Goal: Task Accomplishment & Management: Manage account settings

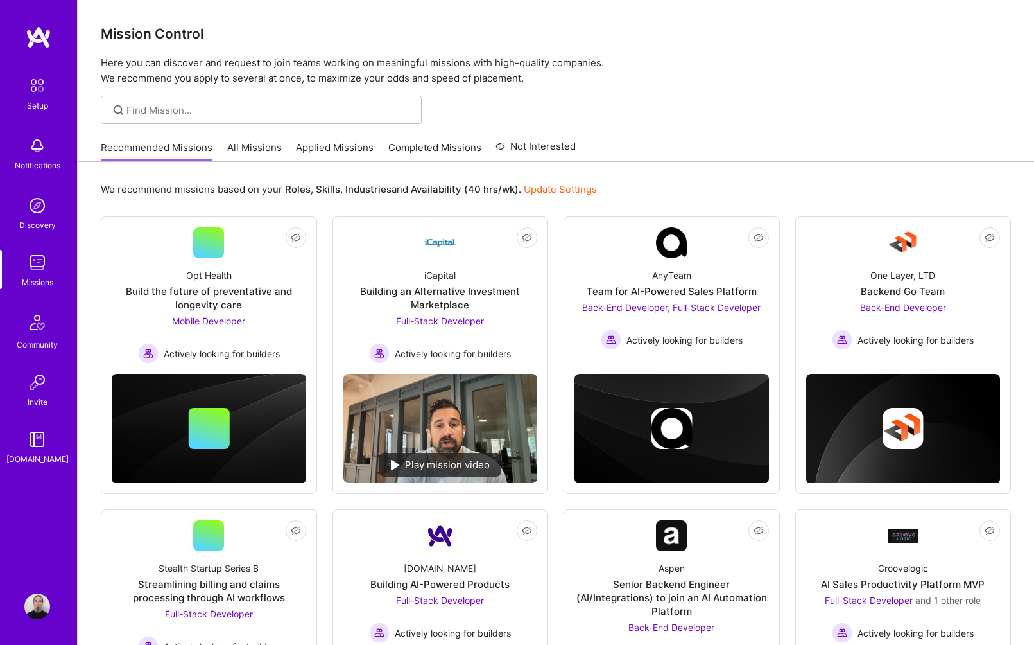
click at [33, 600] on img at bounding box center [37, 606] width 26 height 26
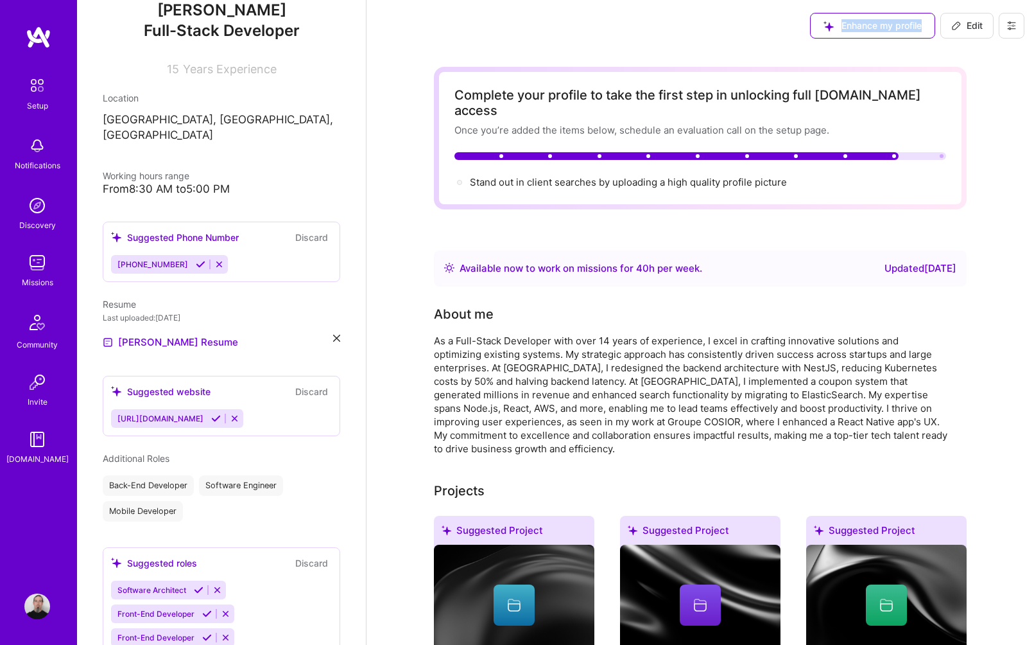
drag, startPoint x: 924, startPoint y: 28, endPoint x: 969, endPoint y: 24, distance: 45.1
click at [968, 24] on div "Enhance my profile Edit" at bounding box center [918, 25] width 234 height 51
click at [969, 24] on span "Edit" at bounding box center [966, 25] width 31 height 13
select select "US"
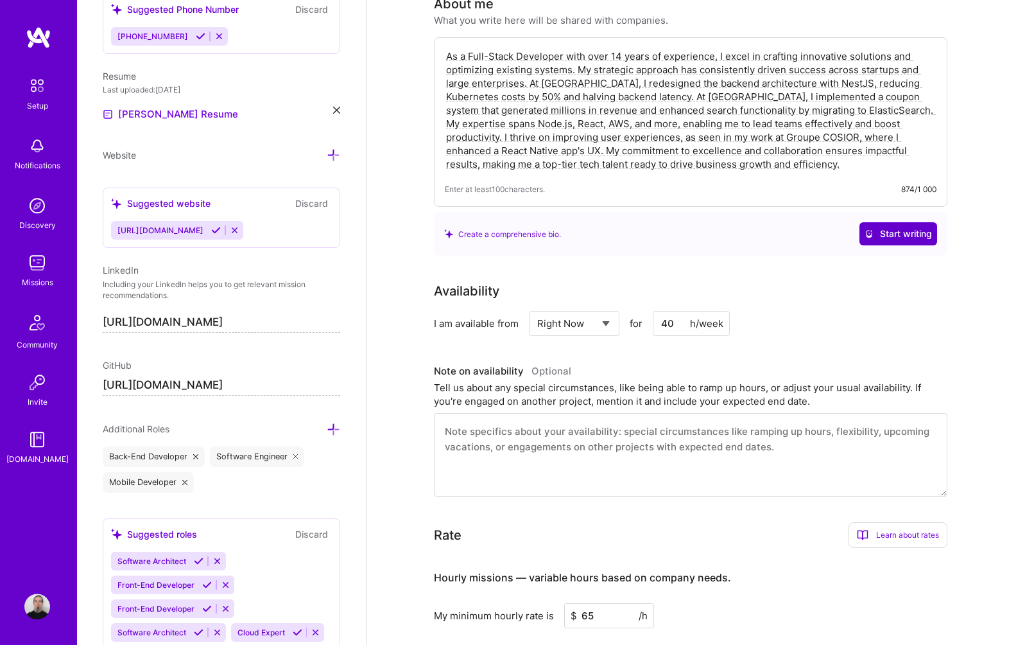
scroll to position [262, 0]
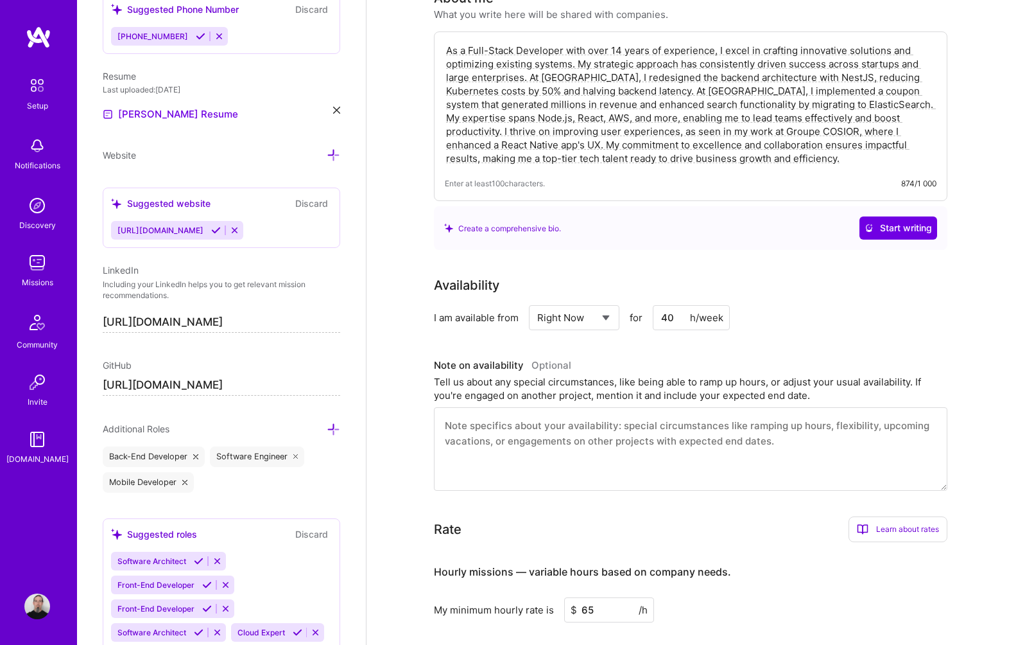
click at [537, 301] on select "Select... Right Now Future Date Not Available" at bounding box center [574, 317] width 74 height 33
select select "Future Date"
click option "Future Date" at bounding box center [0, 0] width 0 height 0
click at [663, 305] on input "[DATE]" at bounding box center [685, 317] width 64 height 25
click at [699, 135] on div "[DATE]" at bounding box center [640, 139] width 154 height 13
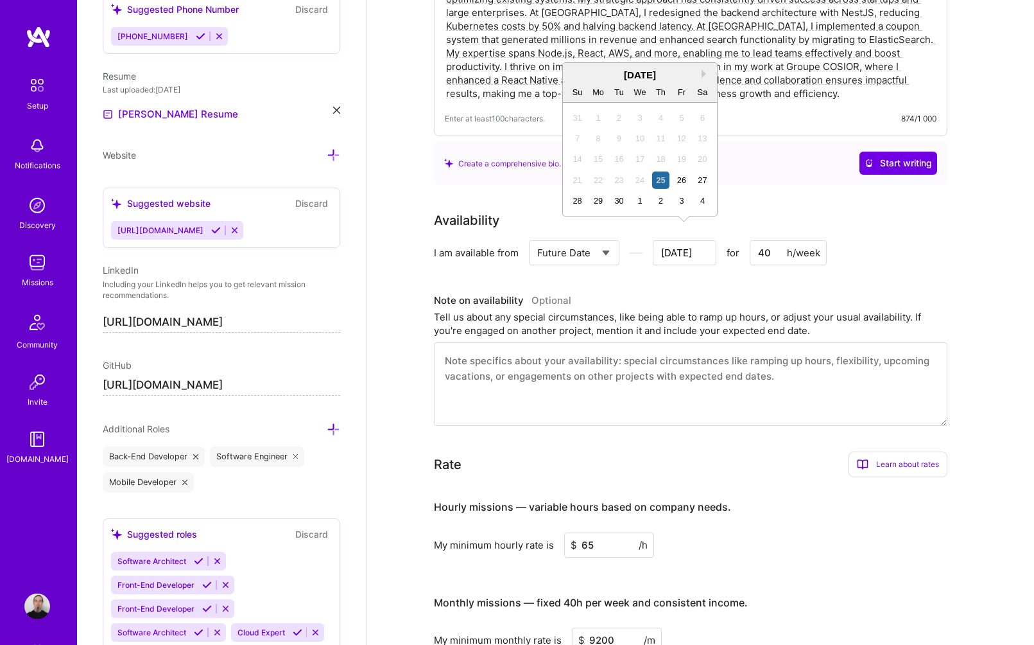
scroll to position [327, 0]
click at [700, 74] on div "[DATE]" at bounding box center [640, 73] width 154 height 13
click at [702, 71] on div "[DATE]" at bounding box center [640, 73] width 154 height 13
click at [704, 73] on div "Next Month [DATE] Su Mo Tu We Th Fr Sa 31 1 2 3 4 5 6 7 8 9 10 11 12 13 14 15 1…" at bounding box center [639, 139] width 155 height 154
click at [704, 73] on button "Next Month" at bounding box center [706, 73] width 9 height 9
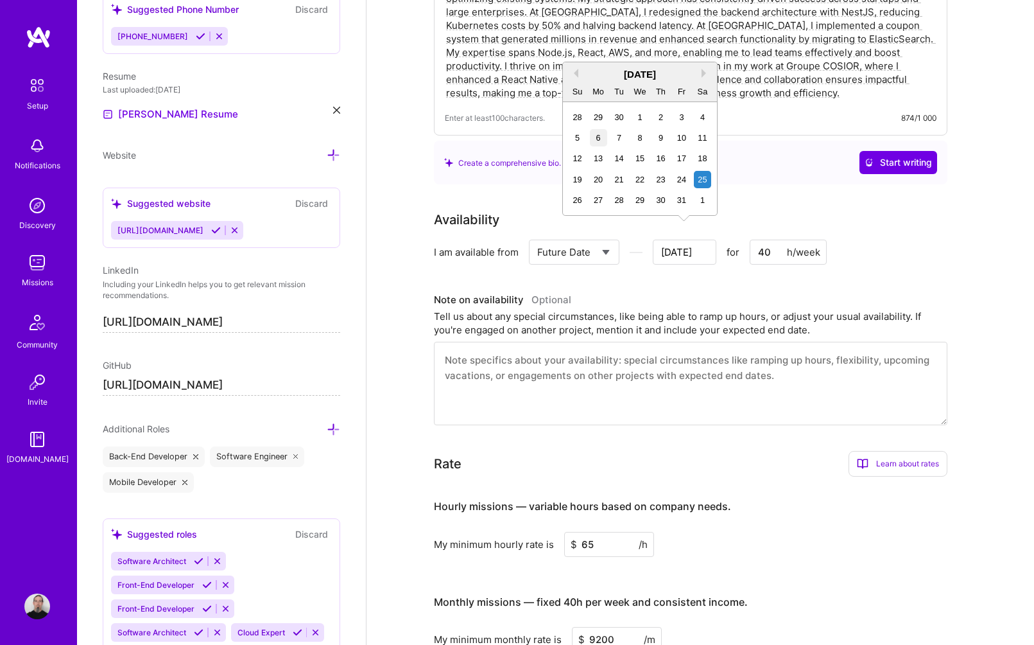
click at [606, 136] on div "6" at bounding box center [598, 137] width 17 height 17
type input "[DATE]"
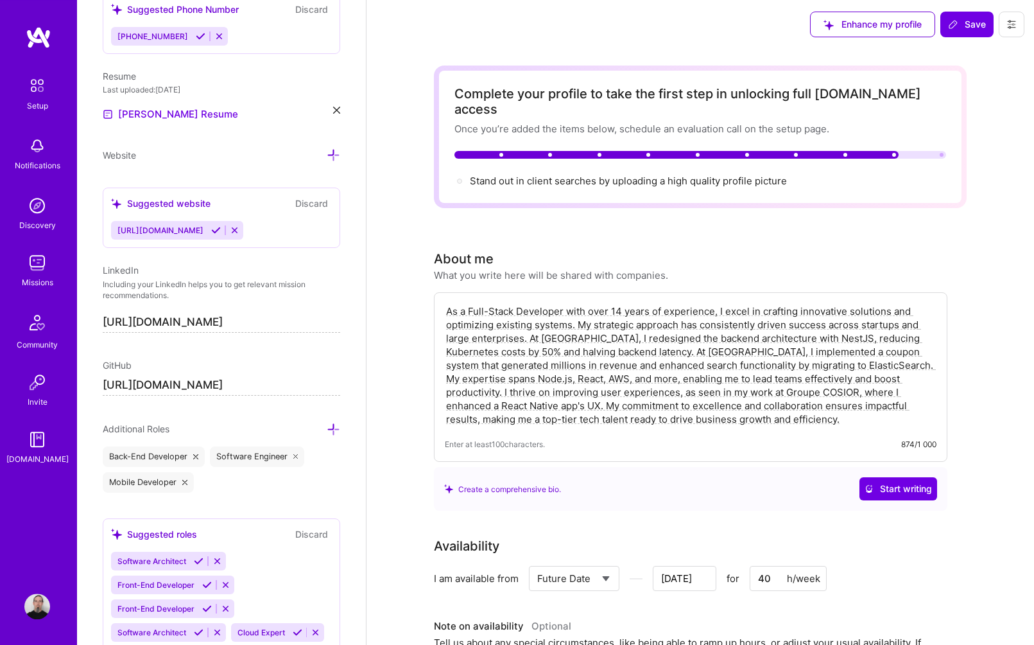
scroll to position [0, 0]
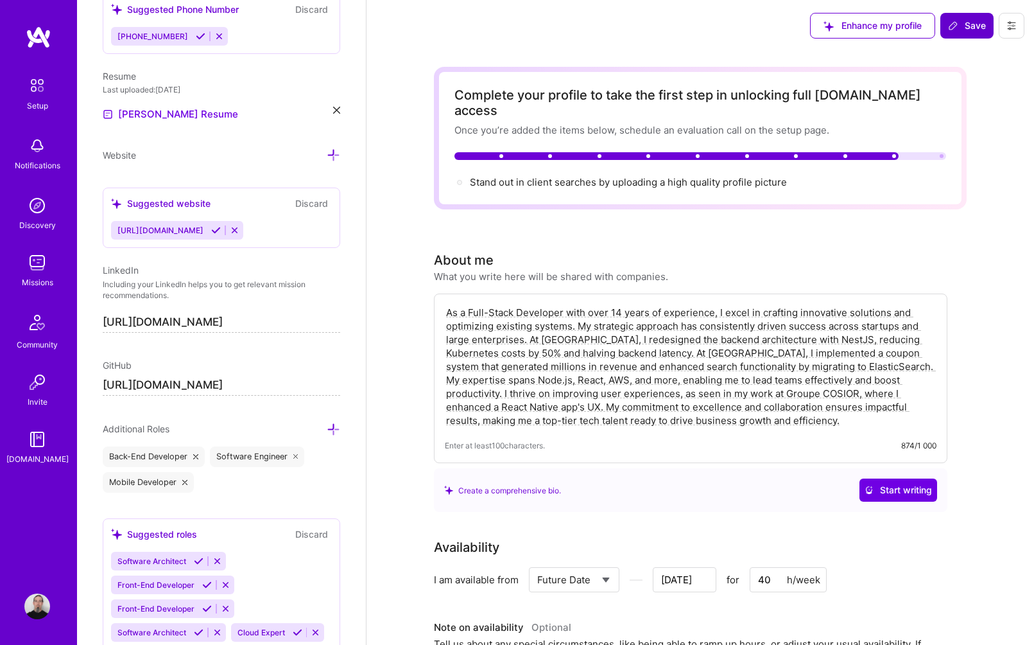
click at [966, 28] on span "Save" at bounding box center [967, 25] width 38 height 13
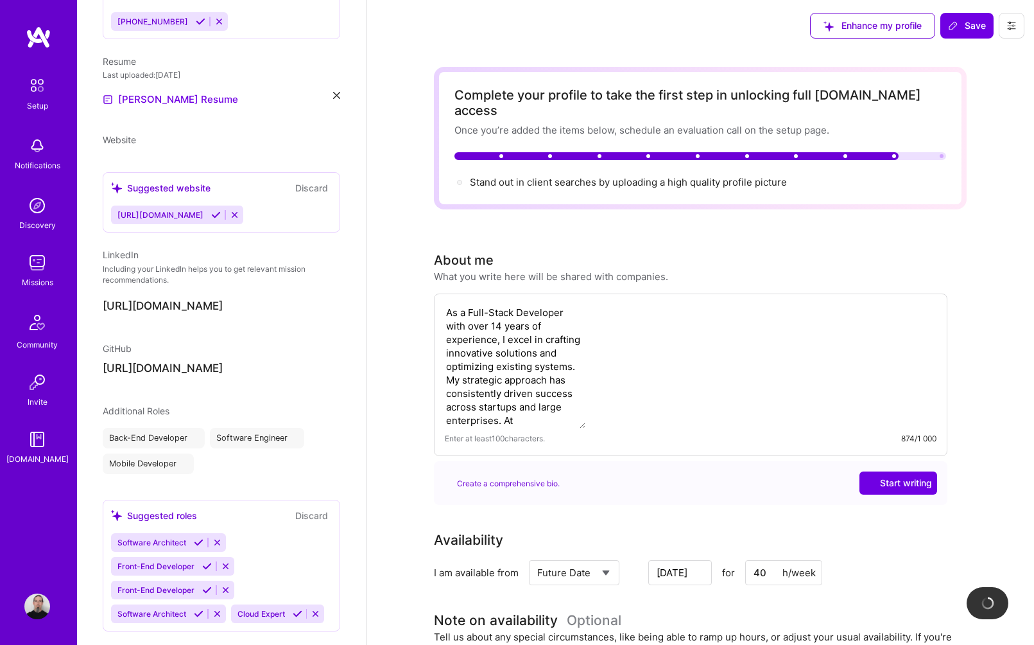
scroll to position [359, 0]
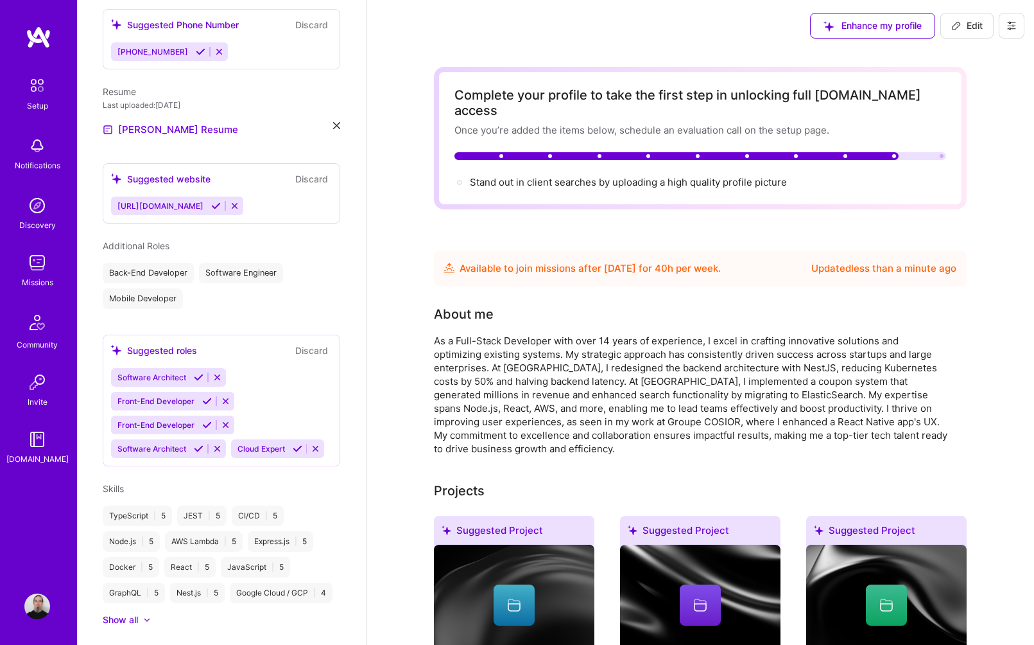
click at [964, 24] on span "Edit" at bounding box center [966, 25] width 31 height 13
select select "US"
select select "Future Date"
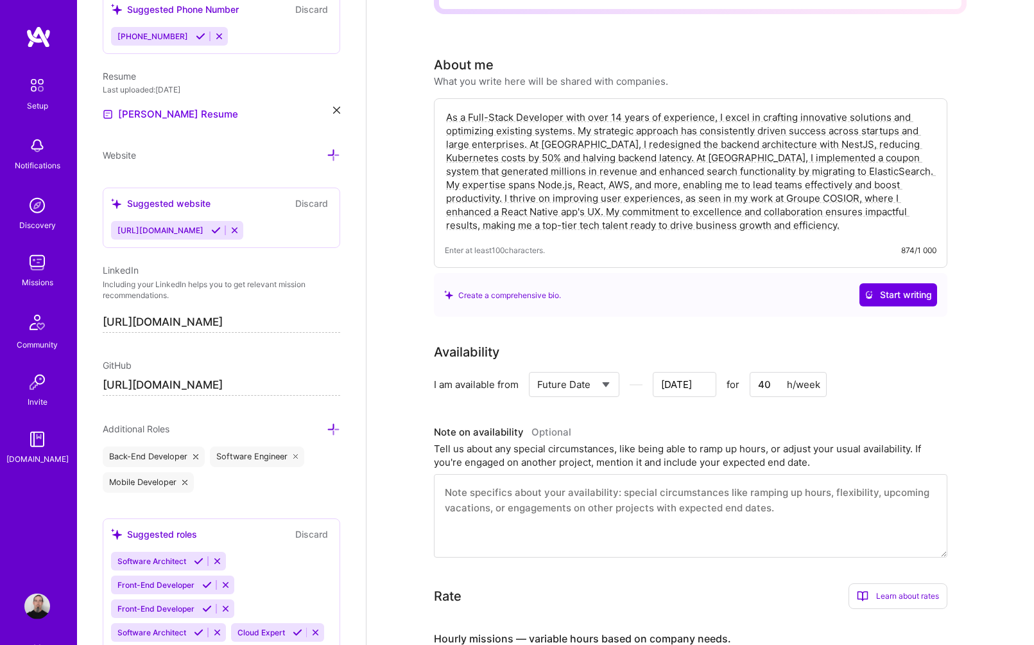
scroll to position [196, 0]
click at [537, 367] on select "Select... Right Now Future Date Not Available" at bounding box center [574, 383] width 74 height 33
click at [590, 367] on select "Select... Right Now Future Date Not Available" at bounding box center [574, 383] width 74 height 33
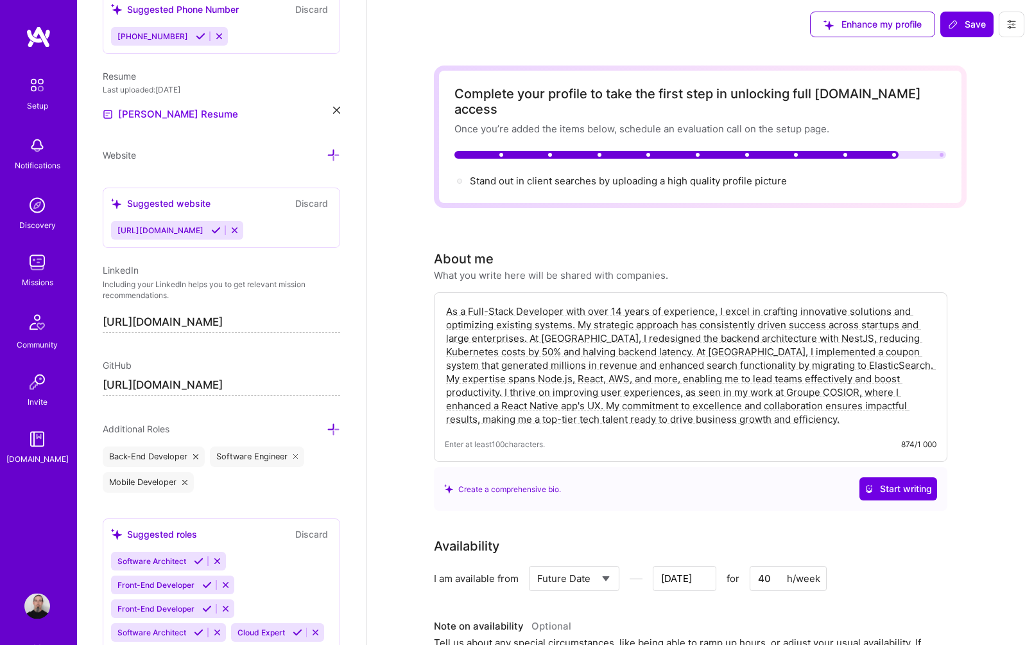
scroll to position [0, 0]
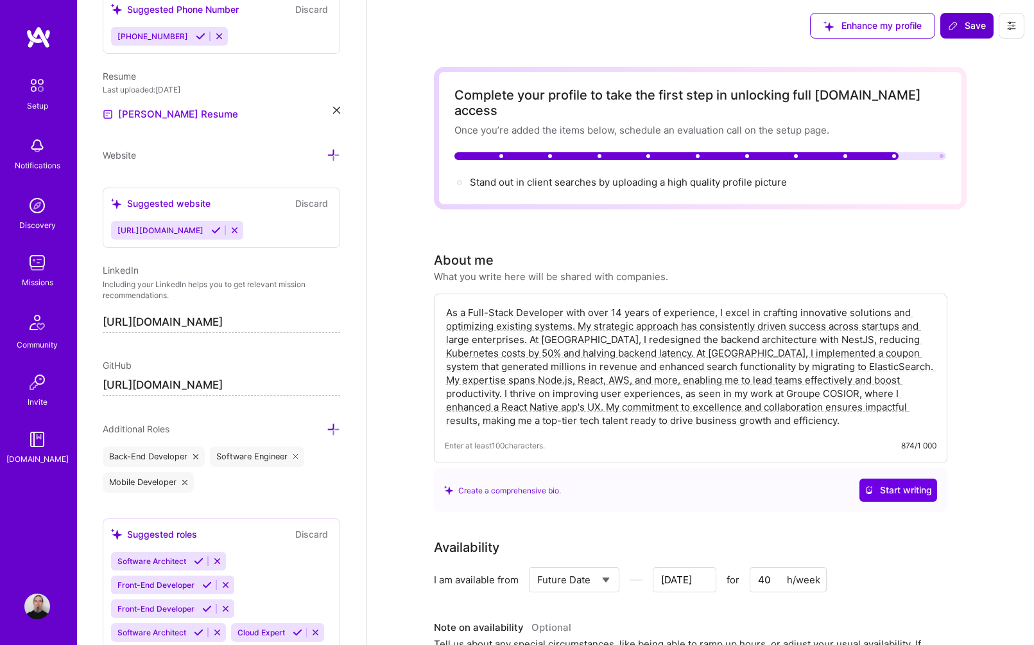
click at [960, 29] on span "Save" at bounding box center [967, 25] width 38 height 13
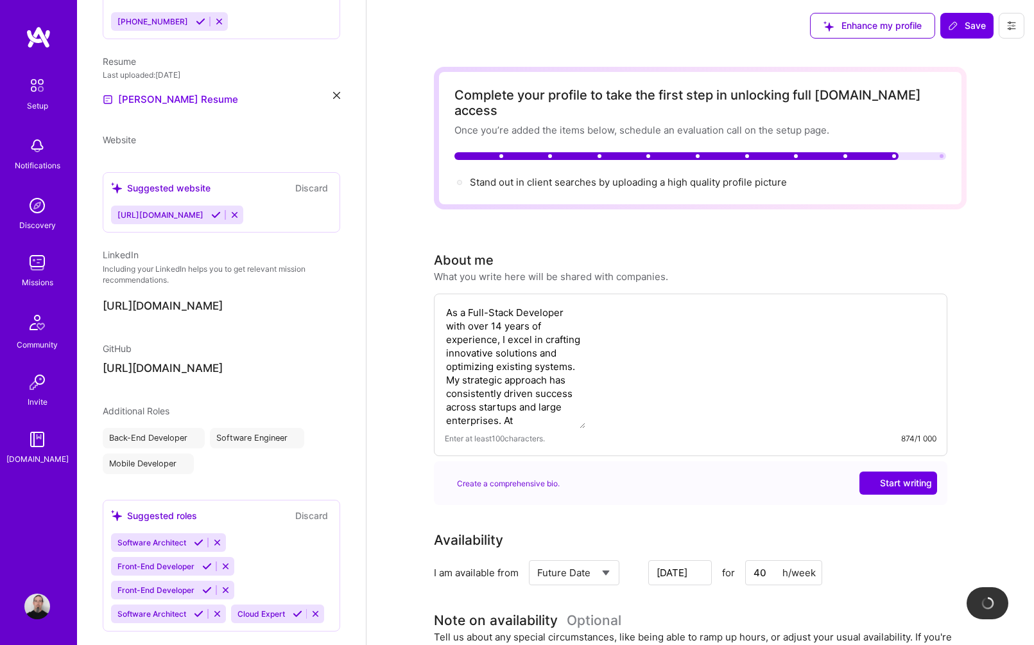
scroll to position [359, 0]
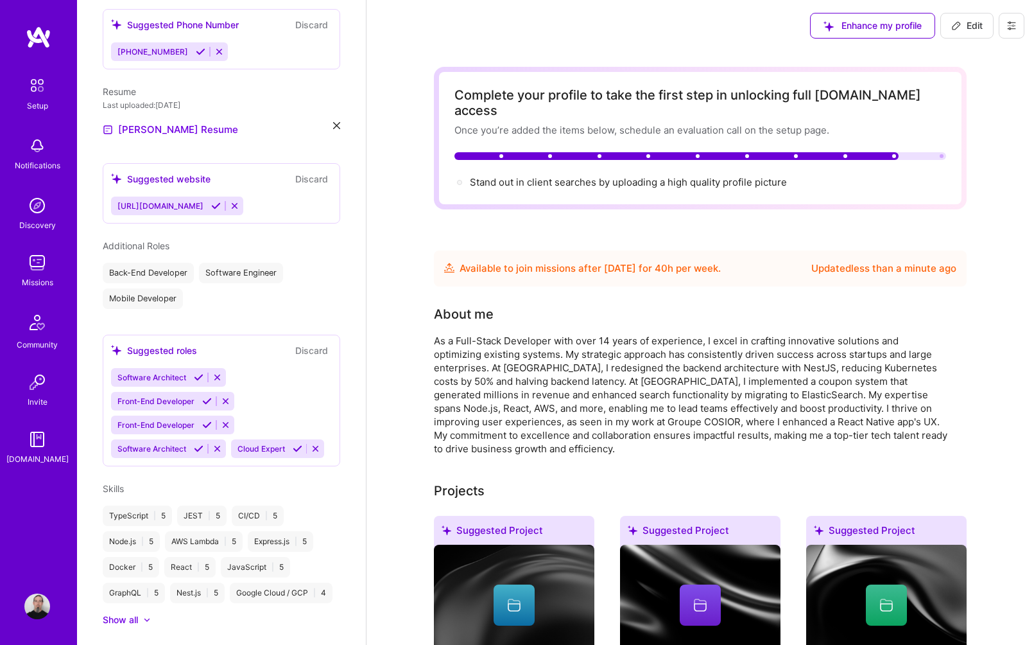
click at [41, 70] on div "Setup Notifications Discovery Missions Community Invite [DOMAIN_NAME]" at bounding box center [38, 301] width 77 height 550
click at [40, 245] on div "Setup Notifications Discovery Missions Community Invite [DOMAIN_NAME]" at bounding box center [38, 269] width 77 height 394
click at [40, 261] on img at bounding box center [37, 263] width 26 height 26
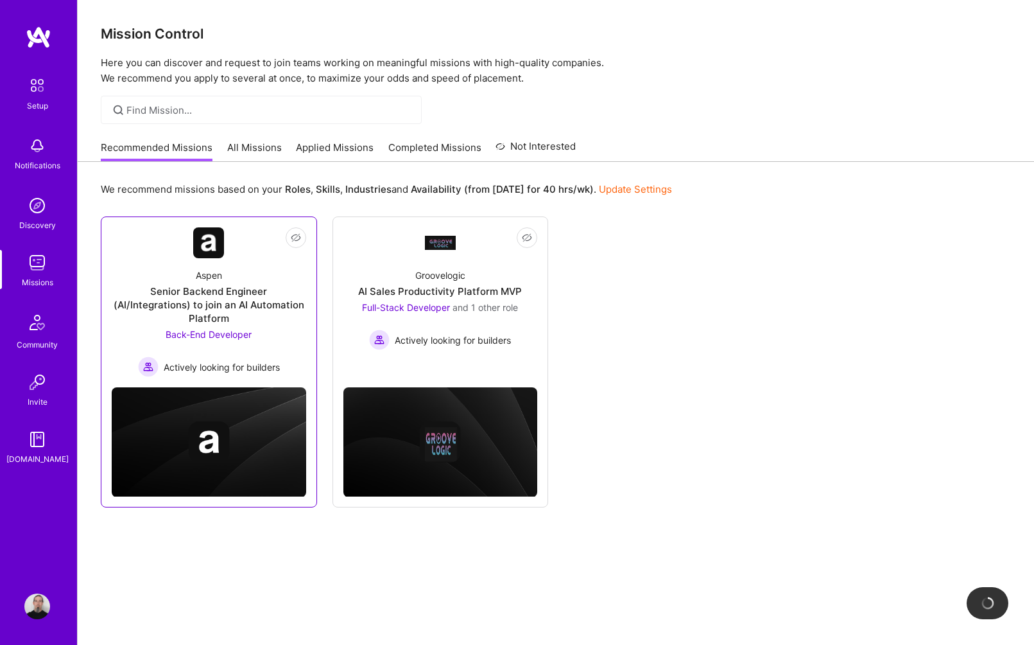
click at [234, 405] on img at bounding box center [209, 442] width 195 height 110
click at [190, 273] on div "Aspen Senior Backend Engineer (AI/Integrations) to join an AI Automation Platfo…" at bounding box center [209, 317] width 195 height 119
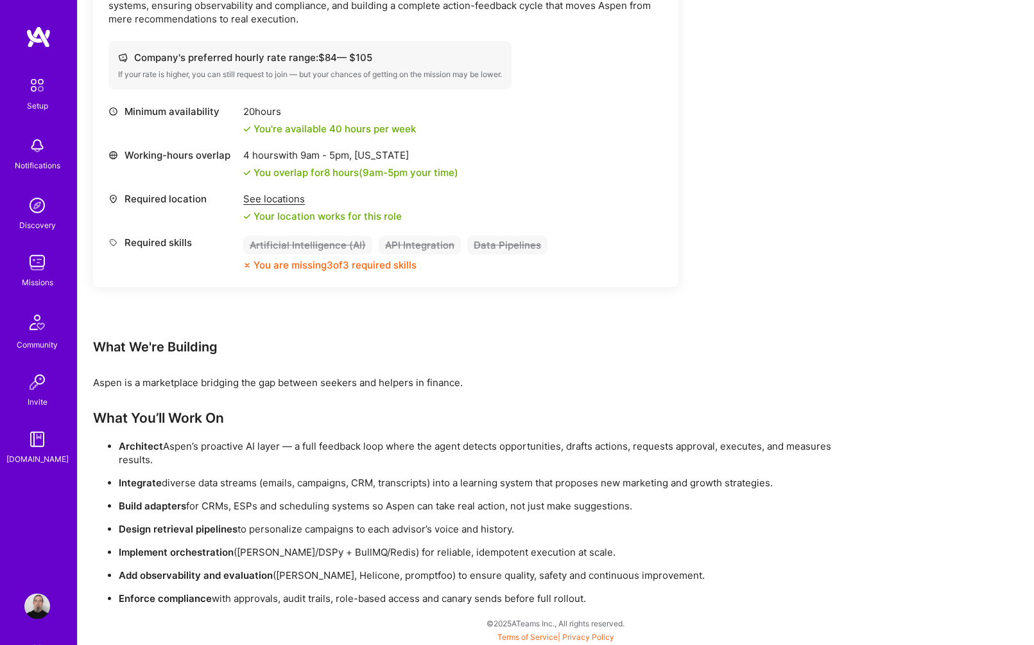
scroll to position [478, 0]
